Goal: Find specific page/section: Find specific page/section

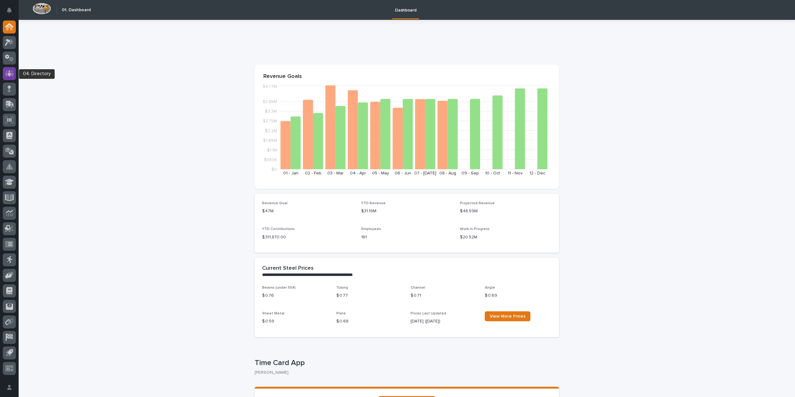
click at [10, 75] on icon at bounding box center [9, 73] width 4 height 6
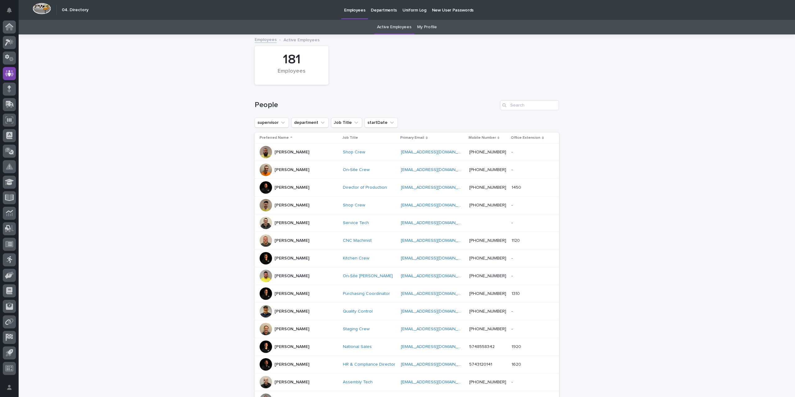
click at [261, 188] on div at bounding box center [266, 187] width 12 height 12
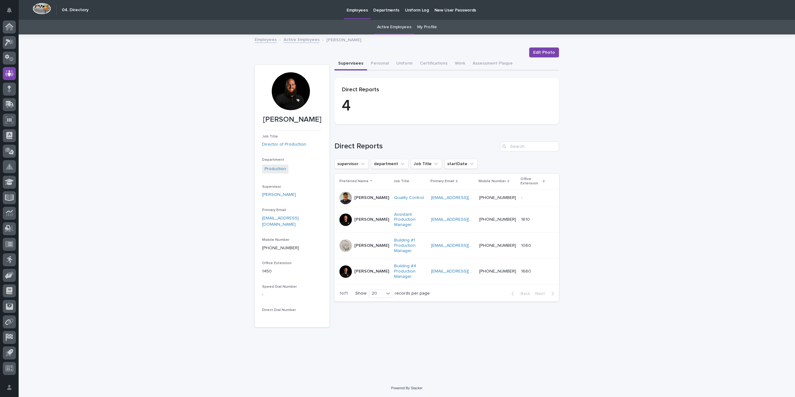
click at [296, 41] on link "Active Employees" at bounding box center [302, 39] width 36 height 7
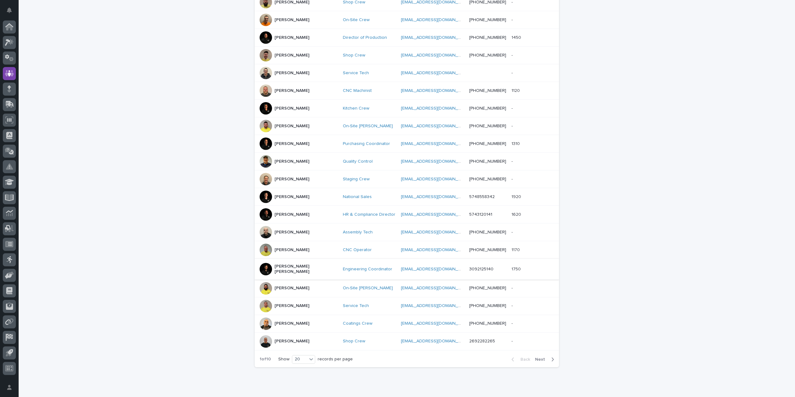
scroll to position [168, 0]
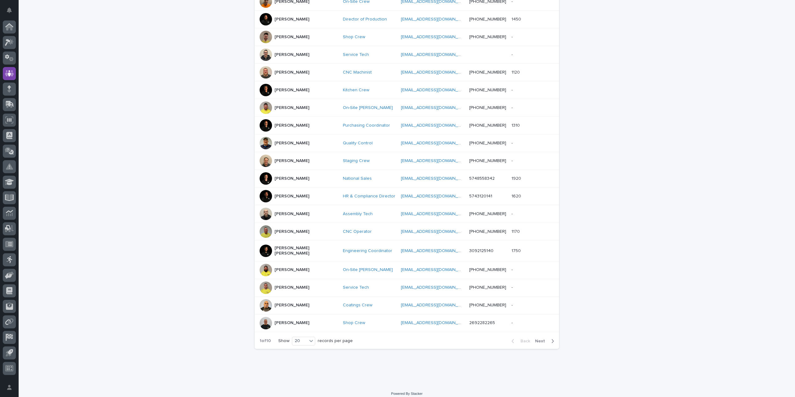
click at [539, 339] on span "Next" at bounding box center [542, 341] width 14 height 4
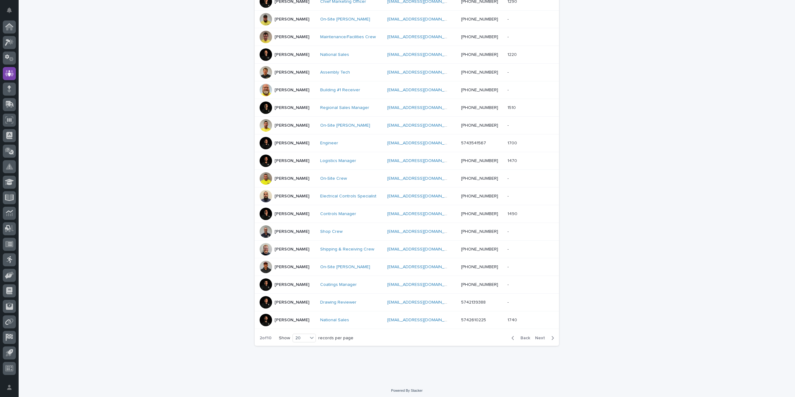
click at [539, 336] on span "Next" at bounding box center [542, 338] width 14 height 4
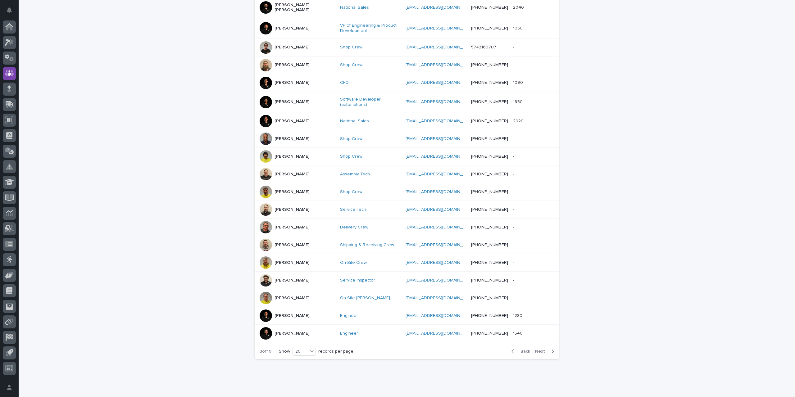
scroll to position [171, 0]
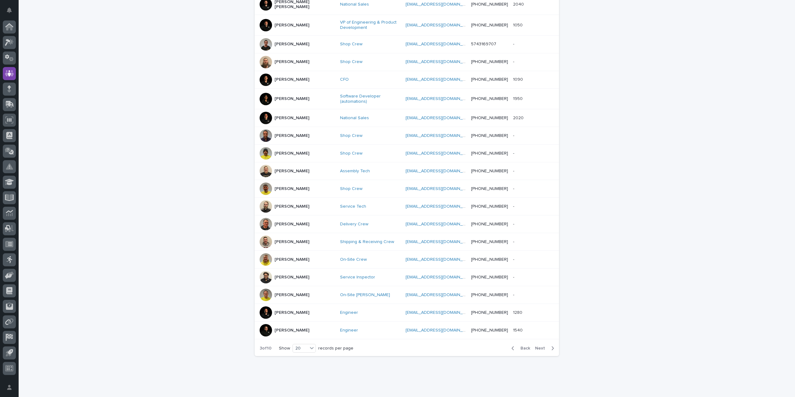
click at [539, 346] on button "Next" at bounding box center [546, 349] width 26 height 6
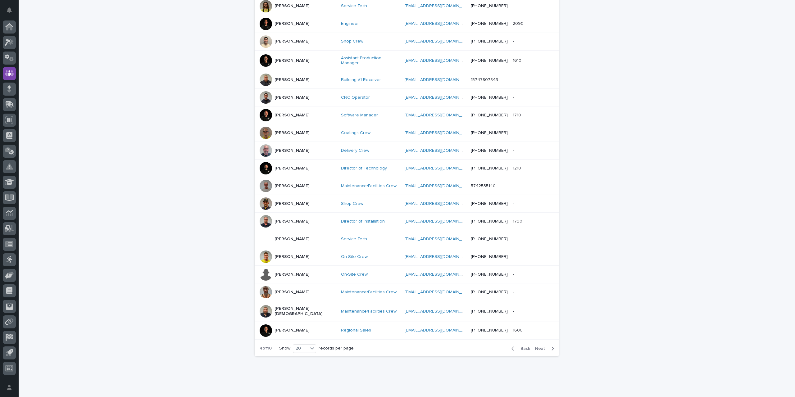
click at [539, 347] on span "Next" at bounding box center [542, 349] width 14 height 4
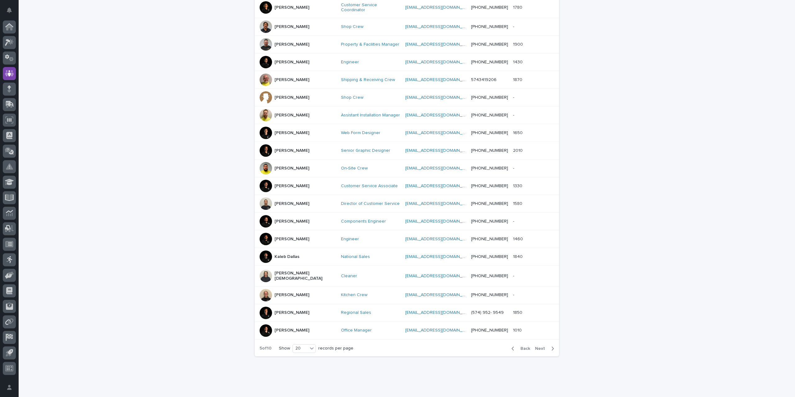
click at [539, 347] on span "Next" at bounding box center [542, 349] width 14 height 4
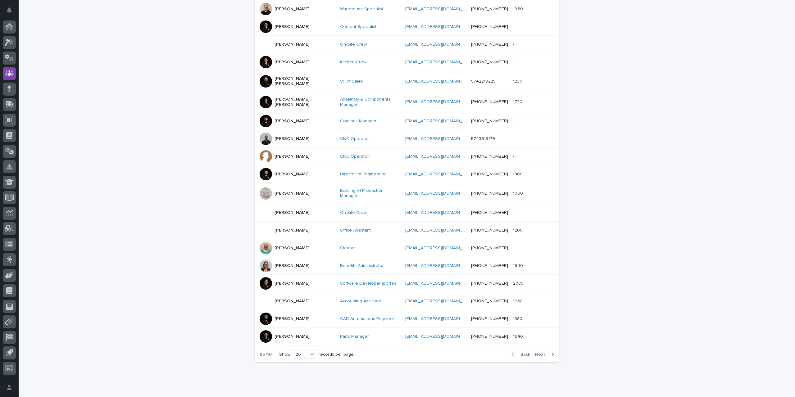
scroll to position [171, 0]
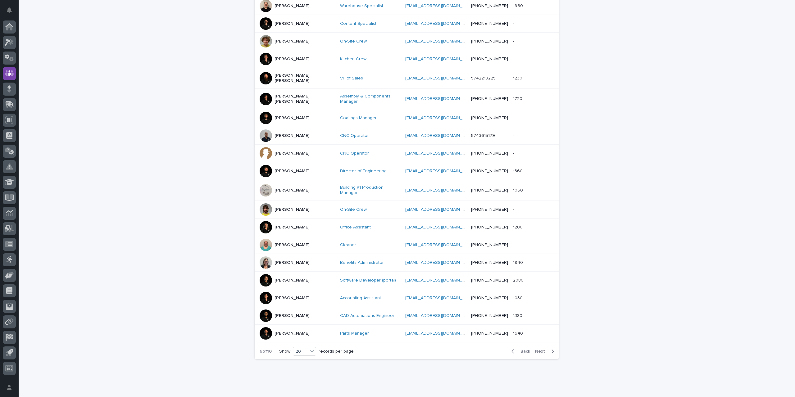
click at [537, 349] on span "Next" at bounding box center [542, 351] width 14 height 4
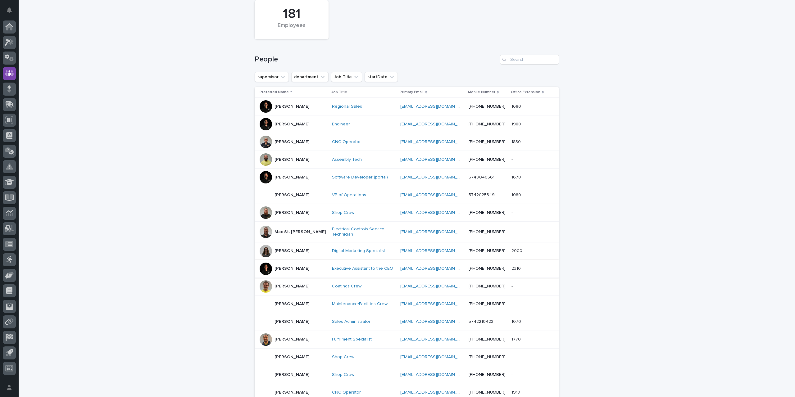
scroll to position [155, 0]
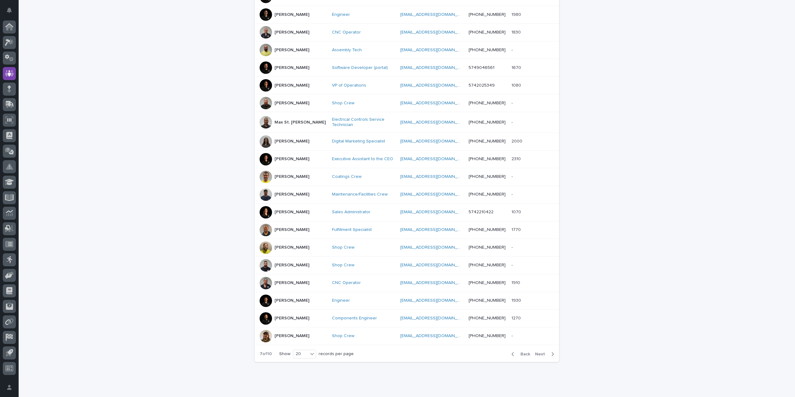
click at [537, 352] on span "Next" at bounding box center [542, 354] width 14 height 4
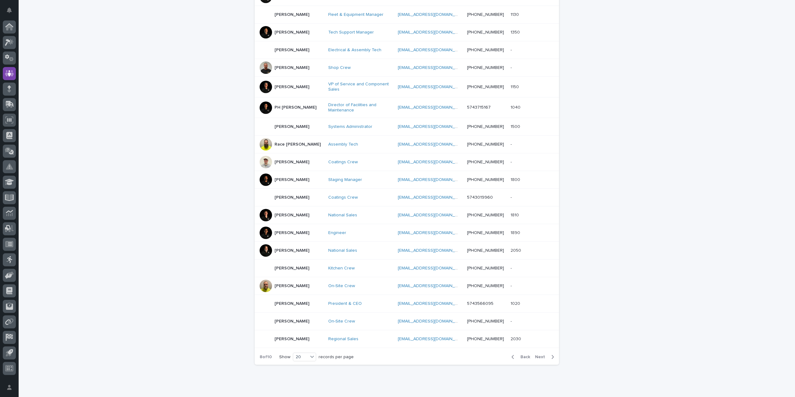
scroll to position [157, 0]
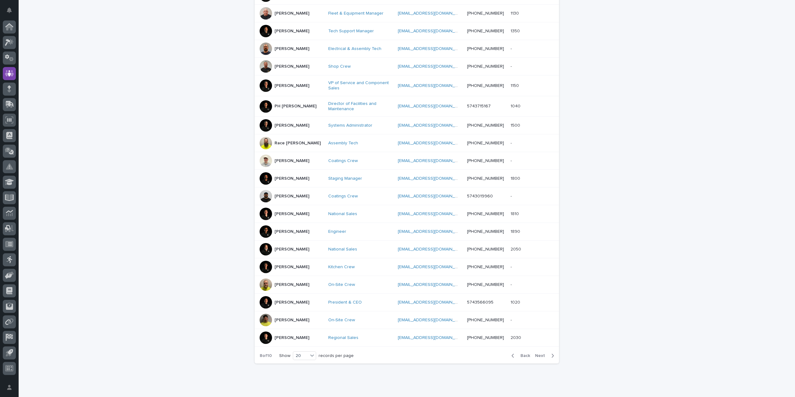
click at [538, 354] on span "Next" at bounding box center [542, 356] width 14 height 4
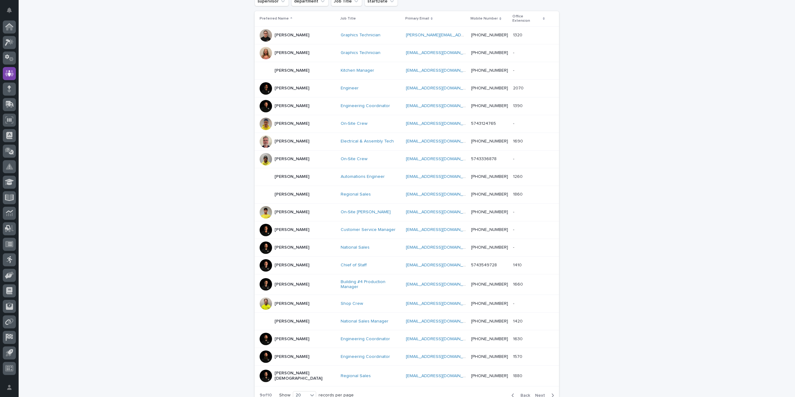
scroll to position [124, 0]
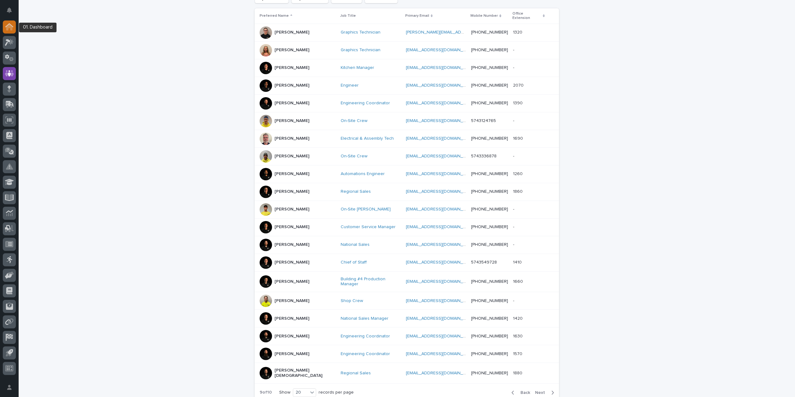
click at [9, 25] on icon at bounding box center [9, 27] width 6 height 6
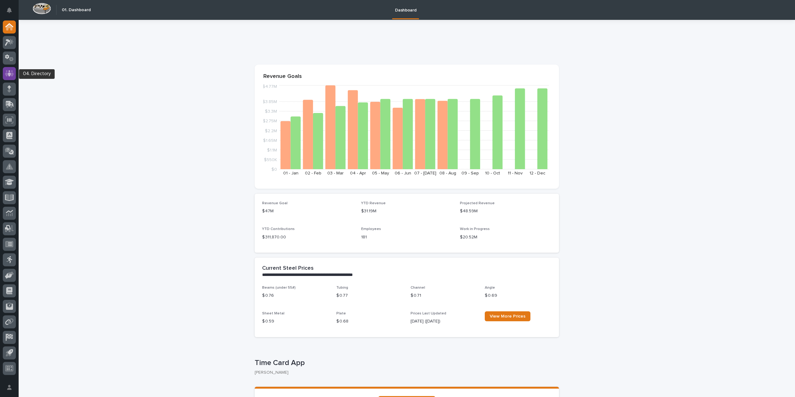
click at [12, 75] on icon at bounding box center [9, 73] width 9 height 6
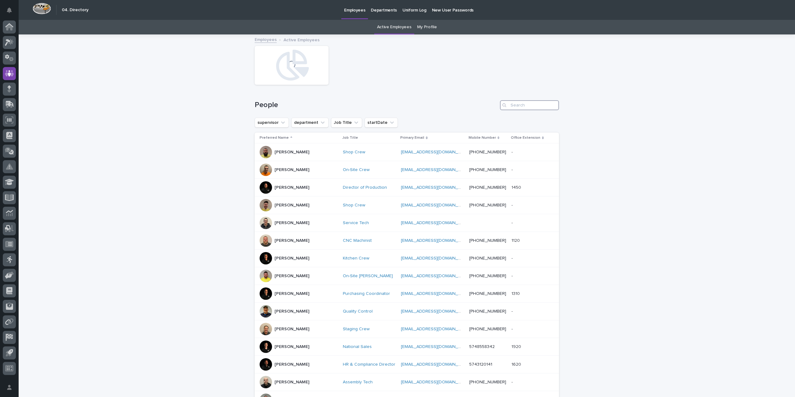
click at [531, 104] on input "Search" at bounding box center [529, 105] width 59 height 10
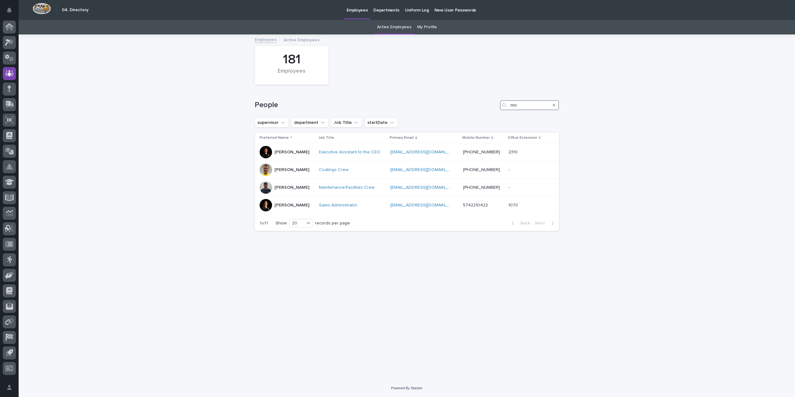
type input "mic"
click at [554, 105] on icon "Search" at bounding box center [554, 105] width 2 height 2
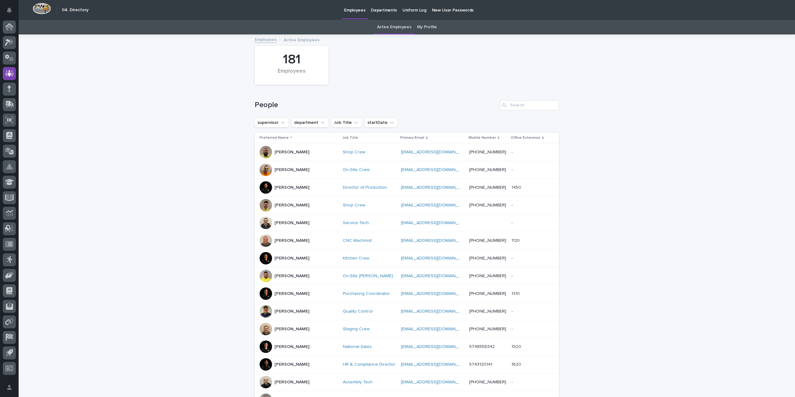
click at [375, 99] on div "People" at bounding box center [407, 103] width 304 height 30
click at [8, 25] on icon at bounding box center [9, 27] width 6 height 6
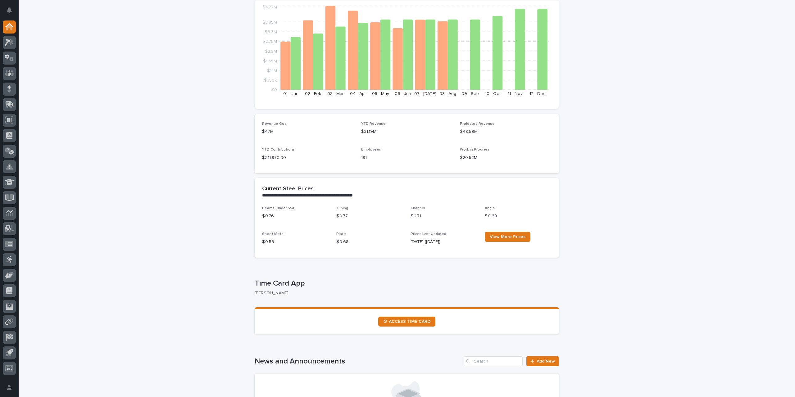
scroll to position [124, 0]
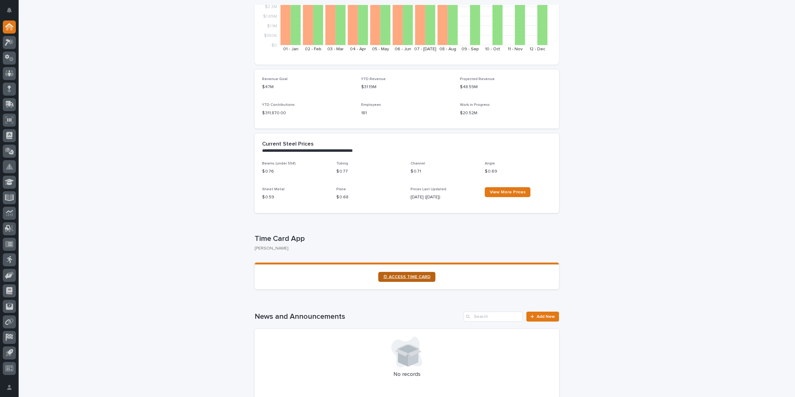
click at [390, 280] on link "⏲ ACCESS TIME CARD" at bounding box center [406, 277] width 57 height 10
